Goal: Navigation & Orientation: Find specific page/section

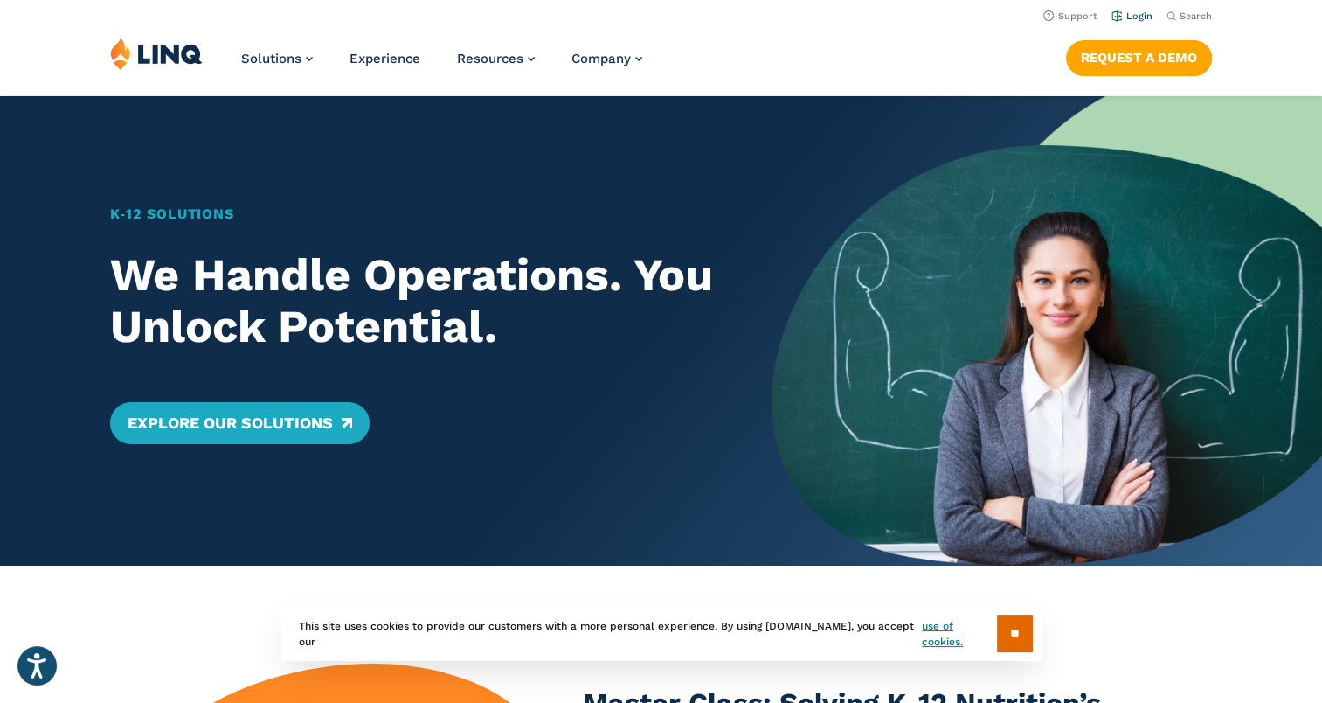
click at [1144, 17] on link "Login" at bounding box center [1132, 15] width 41 height 11
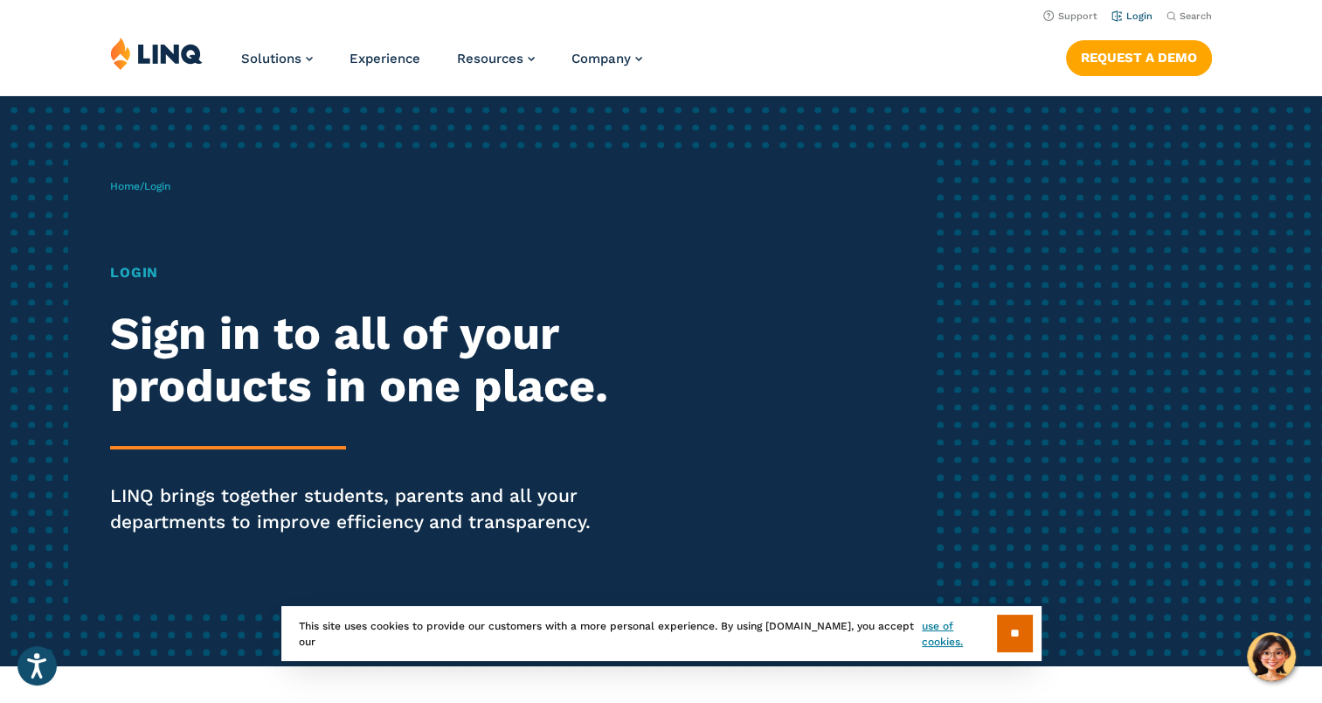
click at [1133, 14] on link "Login" at bounding box center [1132, 15] width 41 height 11
click at [1002, 634] on input "**" at bounding box center [1015, 633] width 36 height 38
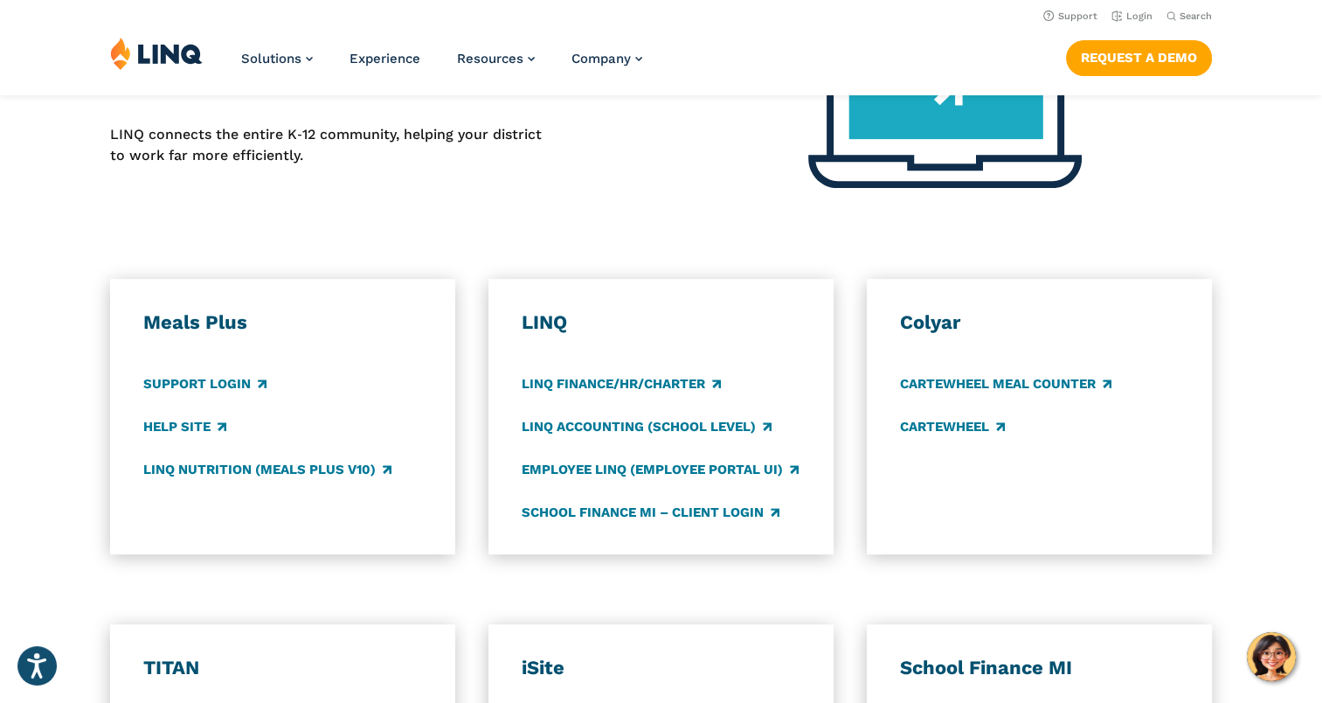
scroll to position [774, 0]
click at [600, 430] on link "LINQ Accounting (school level)" at bounding box center [647, 427] width 250 height 19
click at [563, 386] on link "LINQ Finance/HR/Charter" at bounding box center [621, 384] width 199 height 19
